Goal: Use online tool/utility: Use online tool/utility

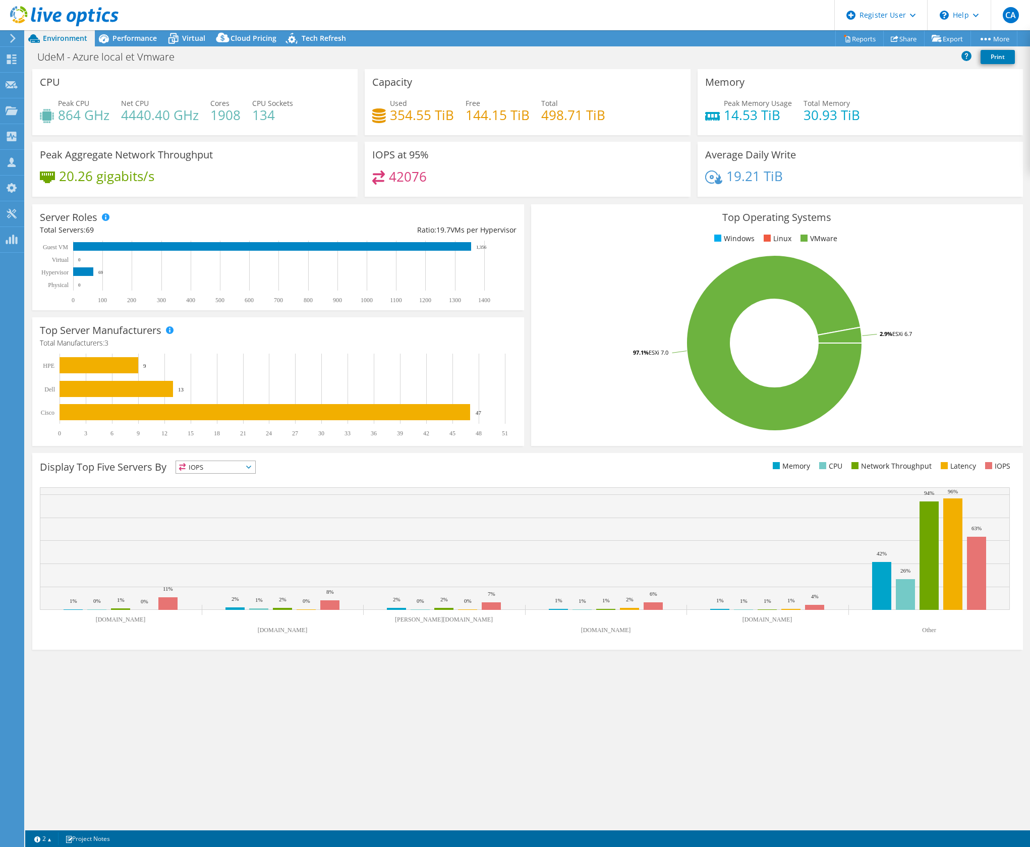
select select "[GEOGRAPHIC_DATA]"
select select "CAD"
